Goal: Transaction & Acquisition: Purchase product/service

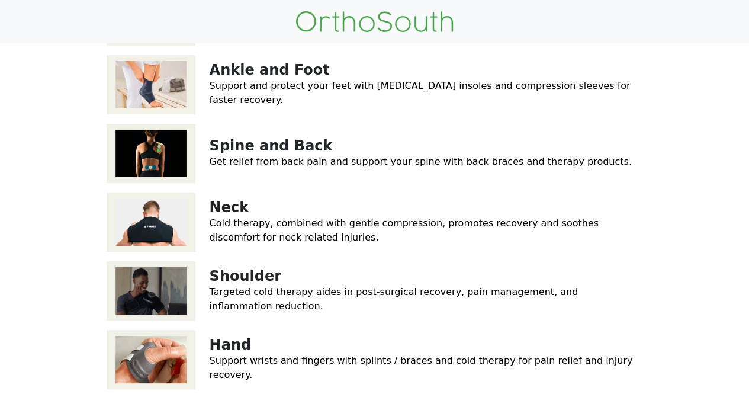
scroll to position [178, 0]
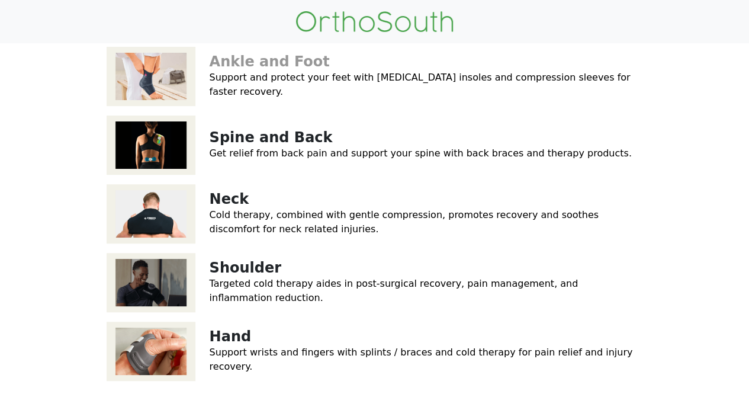
click at [266, 70] on link "Ankle and Foot" at bounding box center [270, 61] width 120 height 17
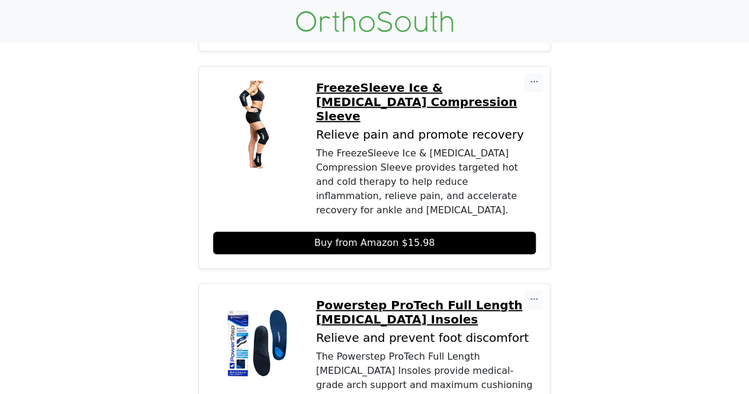
scroll to position [334, 0]
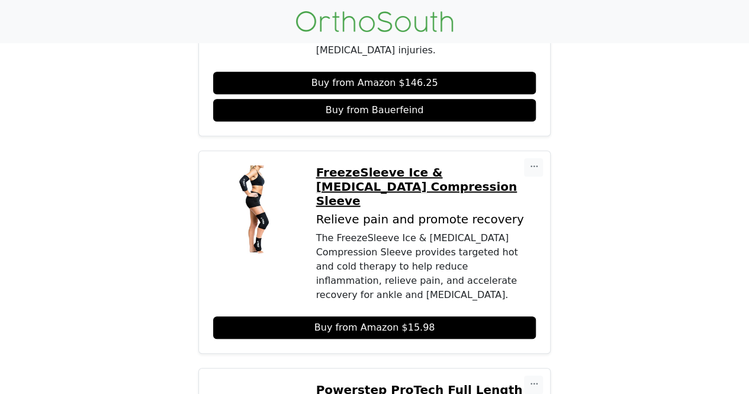
click at [371, 316] on link "Buy from Amazon $15.98" at bounding box center [374, 327] width 323 height 22
